Goal: Information Seeking & Learning: Learn about a topic

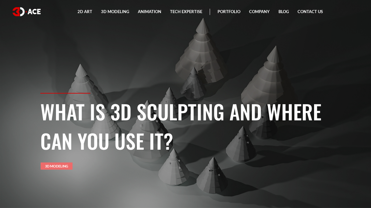
click at [53, 169] on link "3D Modeling" at bounding box center [57, 166] width 32 height 7
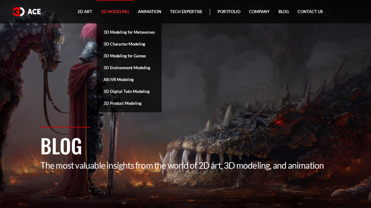
click at [120, 12] on link "3D Modeling" at bounding box center [115, 11] width 37 height 23
